Goal: Task Accomplishment & Management: Manage account settings

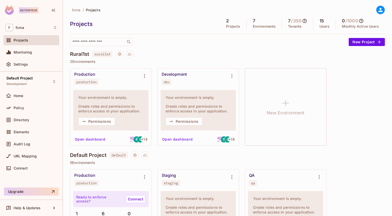
scroll to position [119, 0]
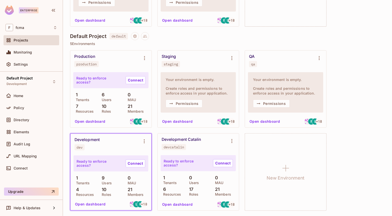
click at [88, 204] on button "Open dashboard" at bounding box center [90, 204] width 35 height 8
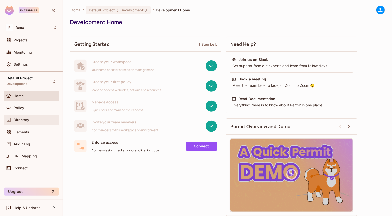
click at [23, 120] on span "Directory" at bounding box center [22, 120] width 16 height 4
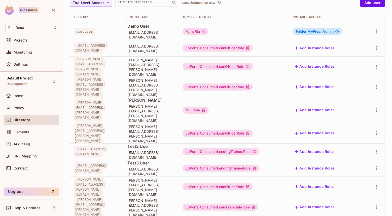
scroll to position [135, 0]
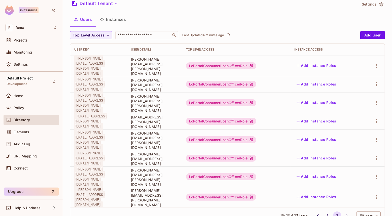
scroll to position [0, 0]
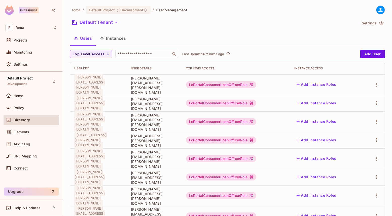
click at [217, 12] on div "fcma / Default Project : Development / User Management" at bounding box center [227, 10] width 315 height 9
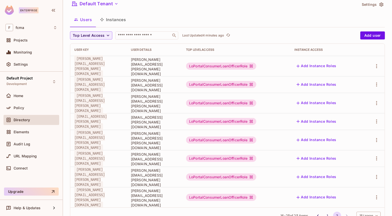
scroll to position [19, 0]
click at [268, 14] on div "Users Instances" at bounding box center [227, 19] width 315 height 13
click at [323, 212] on button "1" at bounding box center [327, 216] width 8 height 8
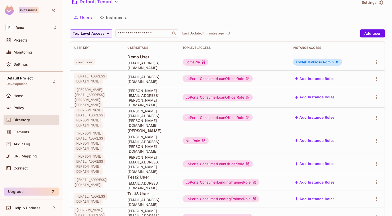
scroll to position [0, 0]
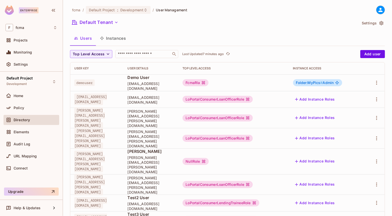
click at [47, 3] on div "Enterprise" at bounding box center [31, 11] width 63 height 22
click at [24, 64] on span "Settings" at bounding box center [21, 64] width 14 height 4
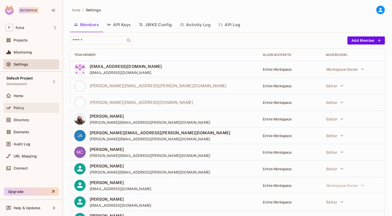
click at [22, 107] on span "Policy" at bounding box center [19, 108] width 11 height 4
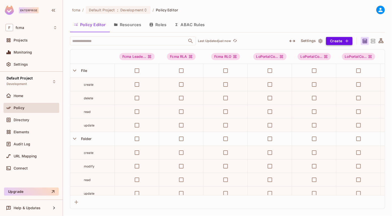
click at [348, 41] on icon "button" at bounding box center [346, 40] width 3 height 3
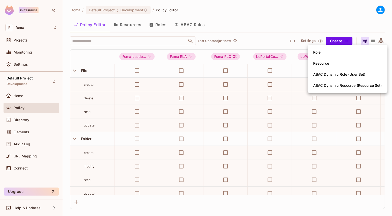
click at [355, 20] on div at bounding box center [196, 108] width 392 height 216
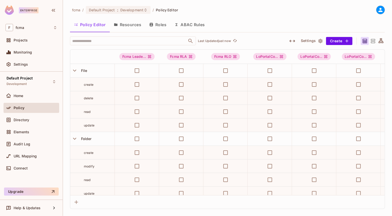
click at [133, 25] on button "Resources" at bounding box center [127, 24] width 35 height 13
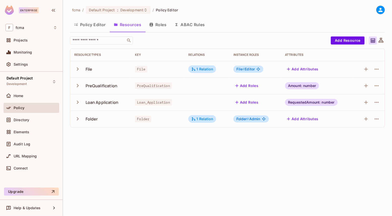
click at [149, 40] on div "​" at bounding box center [199, 40] width 258 height 8
click at [22, 121] on span "Directory" at bounding box center [22, 120] width 16 height 4
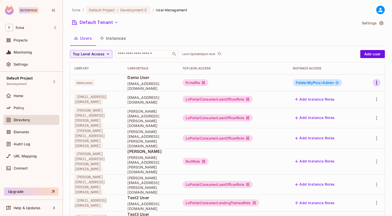
click at [375, 84] on icon "button" at bounding box center [376, 83] width 6 height 6
click at [305, 28] on div at bounding box center [196, 108] width 392 height 216
click at [116, 39] on button "Instances" at bounding box center [113, 38] width 34 height 13
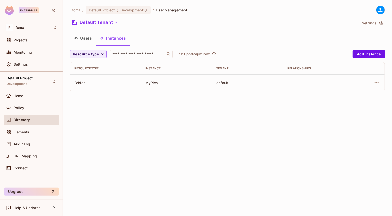
click at [80, 38] on button "Users" at bounding box center [83, 38] width 26 height 13
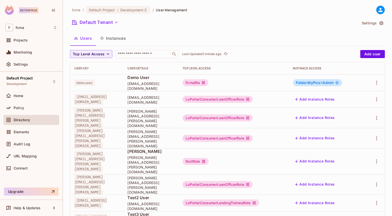
click at [387, 192] on div "fcma / Default Project : Development / User Management Default Tenant Settings …" at bounding box center [227, 108] width 329 height 216
